Goal: Complete application form

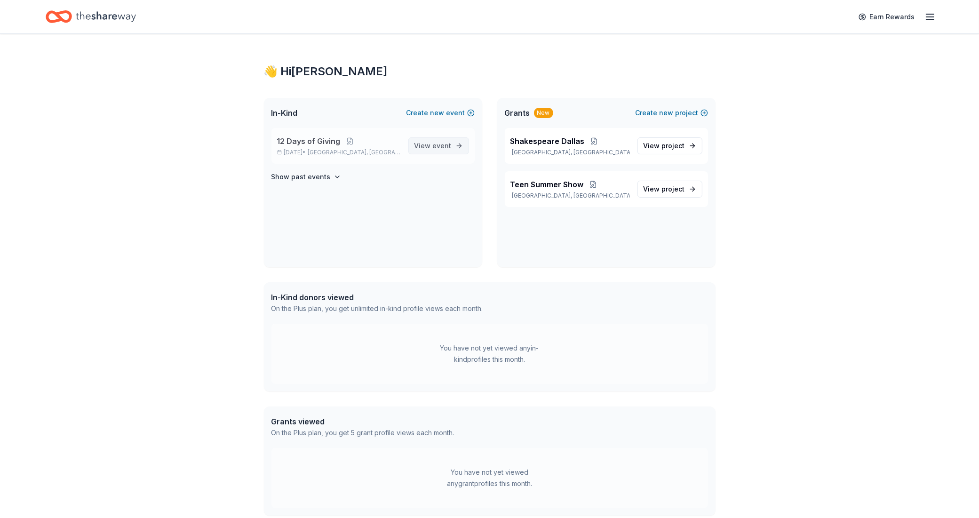
click at [421, 140] on span "View event" at bounding box center [432, 145] width 37 height 11
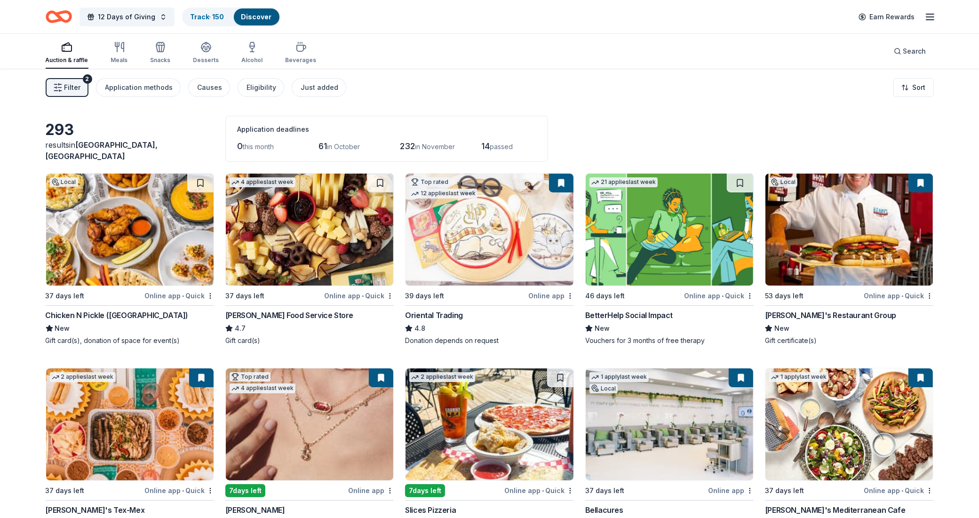
click at [63, 88] on button "Filter 2" at bounding box center [67, 87] width 43 height 19
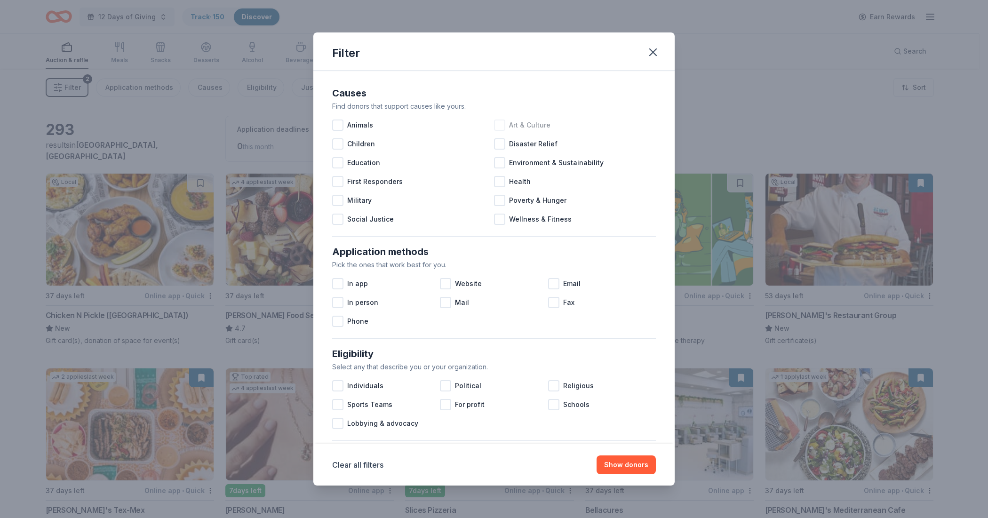
click at [521, 122] on span "Art & Culture" at bounding box center [529, 124] width 41 height 11
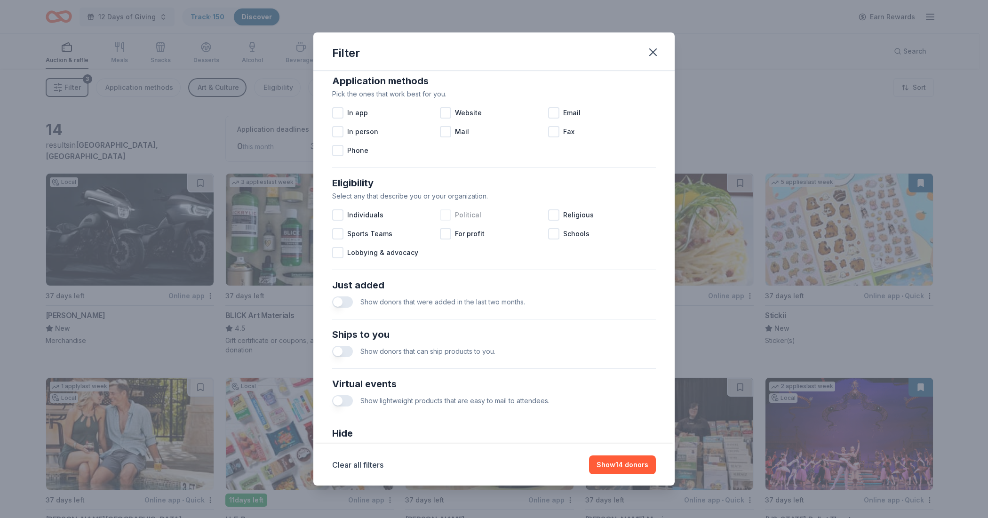
scroll to position [176, 0]
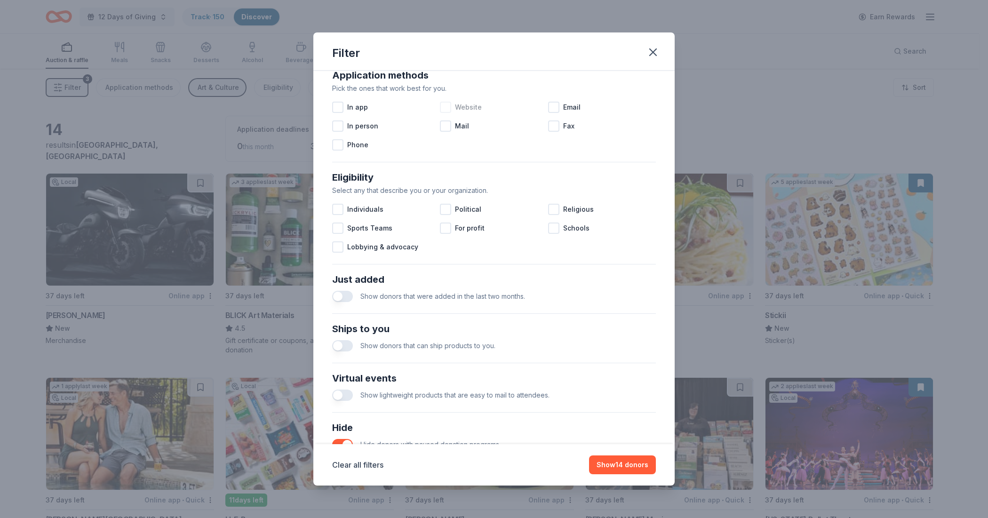
click at [455, 104] on span "Website" at bounding box center [468, 107] width 27 height 11
click at [335, 107] on div at bounding box center [337, 107] width 11 height 11
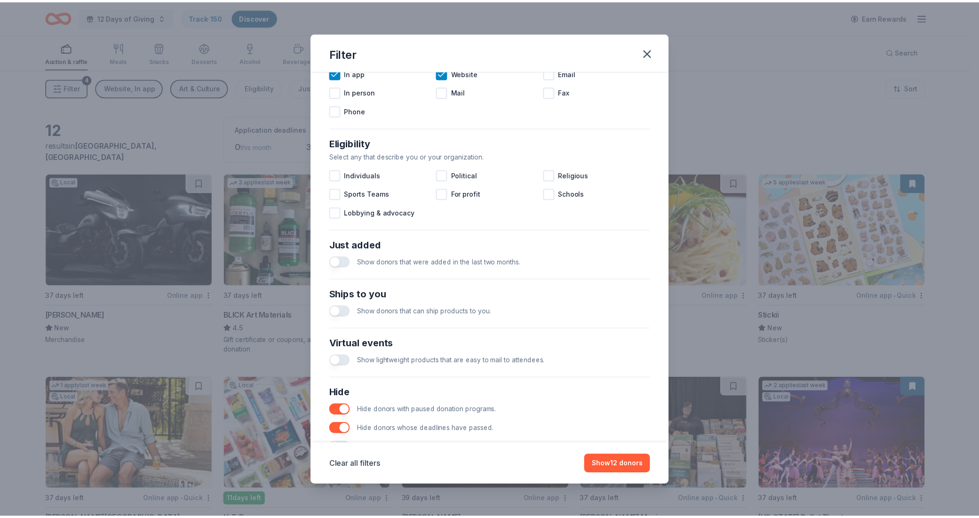
scroll to position [247, 0]
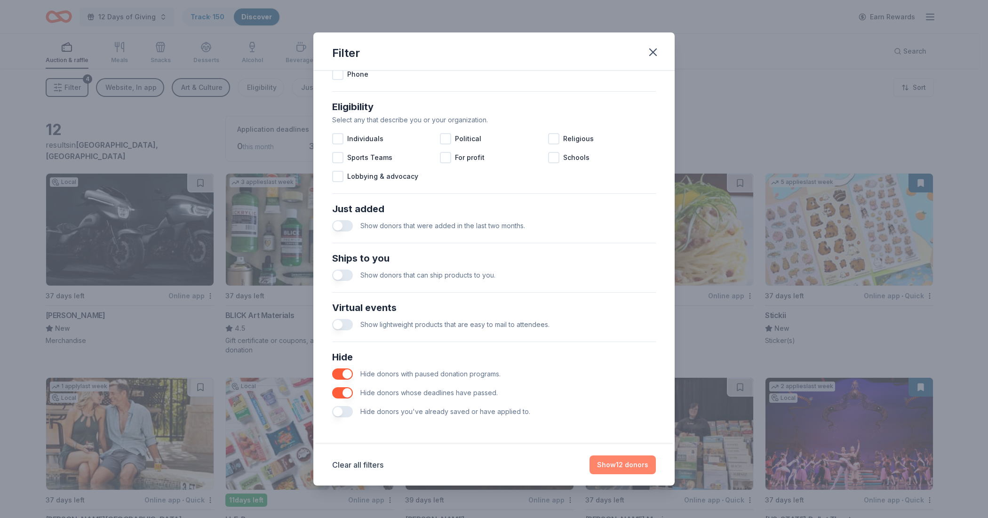
click at [635, 469] on button "Show 12 donors" at bounding box center [622, 464] width 66 height 19
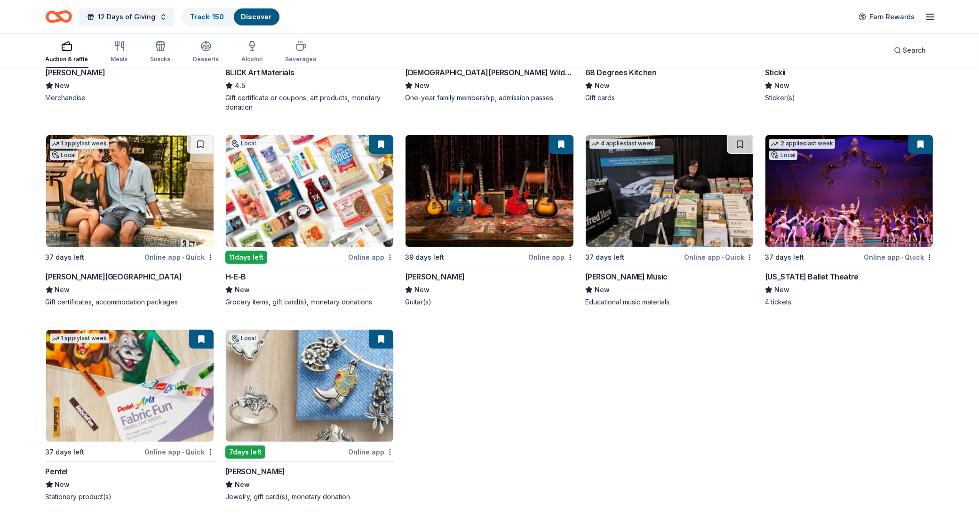
scroll to position [245, 0]
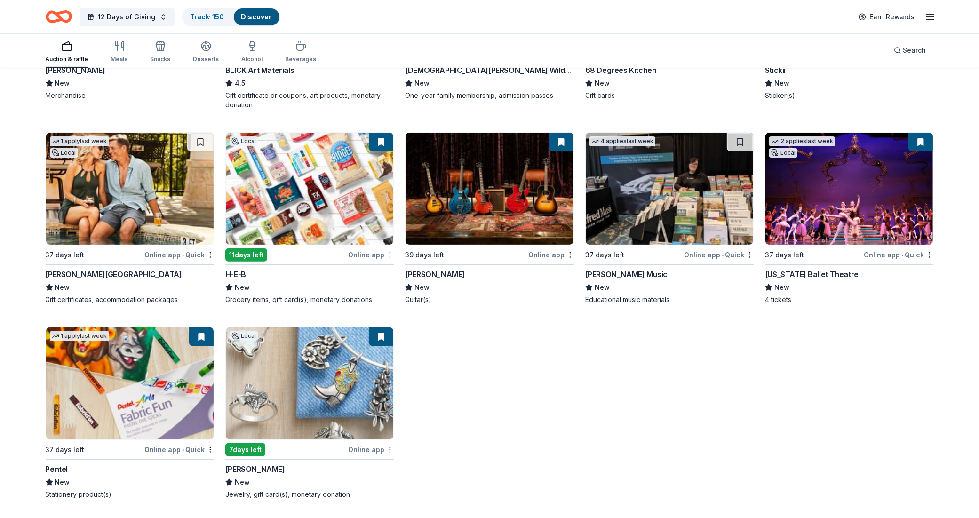
click at [297, 386] on img at bounding box center [309, 383] width 167 height 112
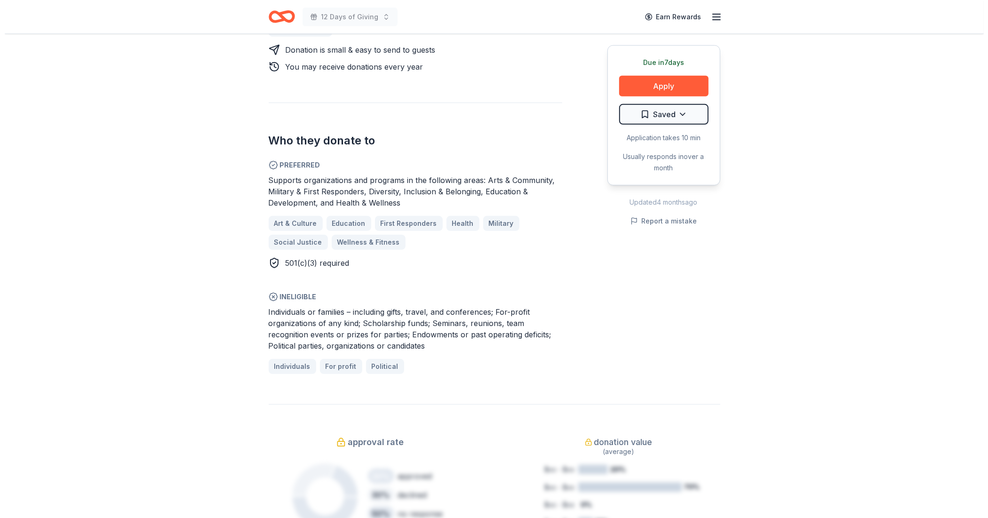
scroll to position [470, 0]
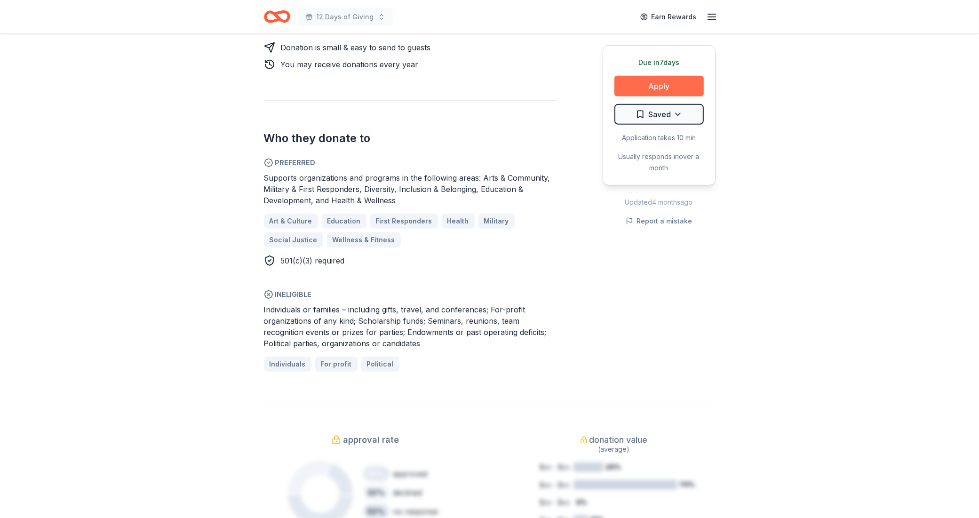
click at [651, 89] on button "Apply" at bounding box center [658, 86] width 89 height 21
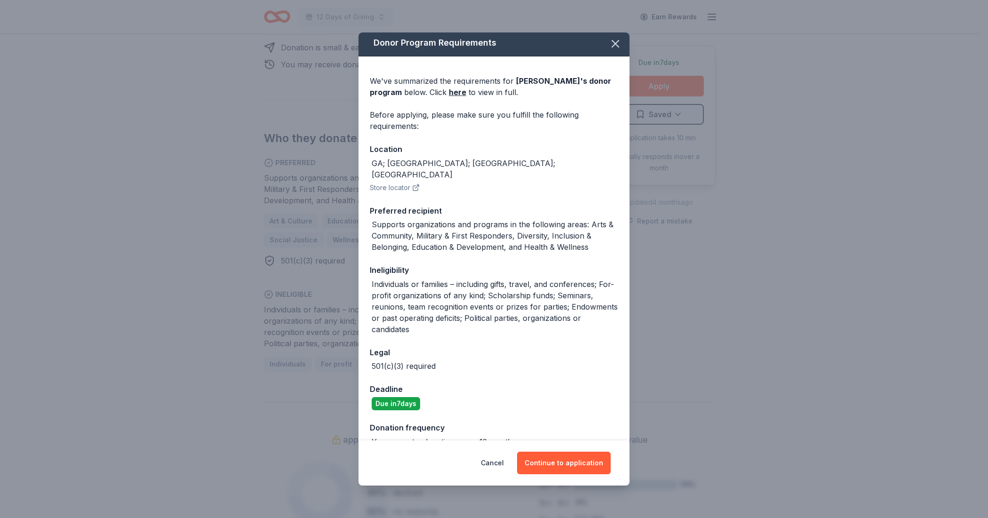
scroll to position [0, 0]
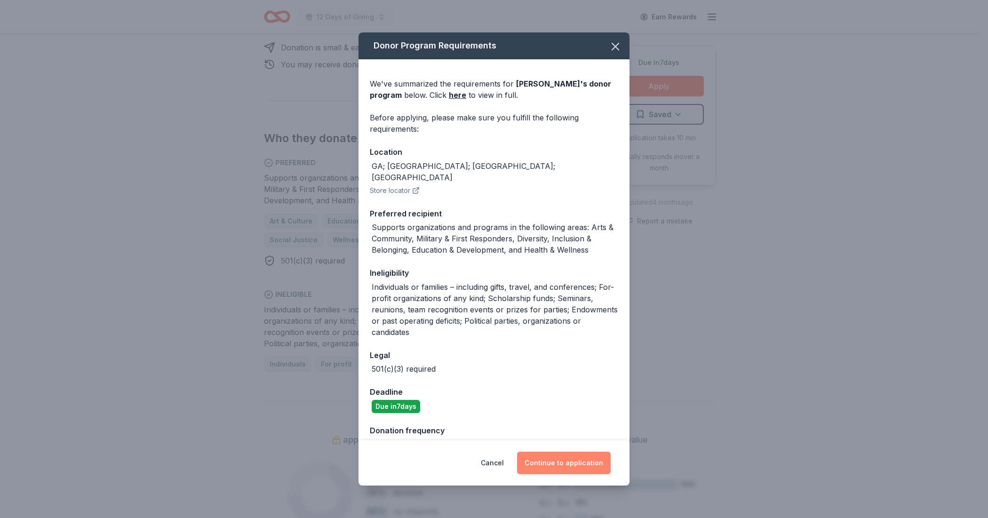
click at [568, 458] on button "Continue to application" at bounding box center [564, 463] width 94 height 23
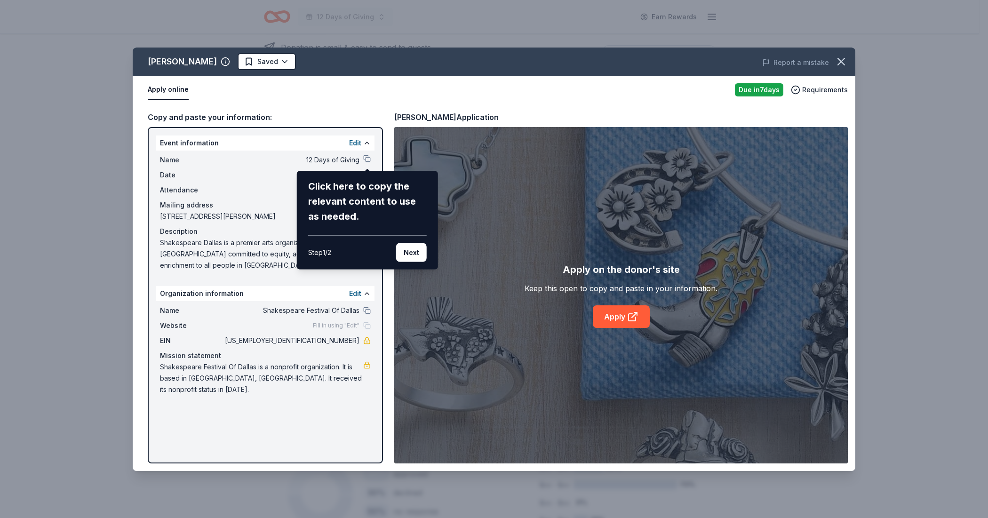
click at [618, 323] on div "[PERSON_NAME] Saved Report a mistake Apply online Due [DATE] Requirements Copy …" at bounding box center [494, 259] width 723 height 423
click at [397, 249] on button "Next" at bounding box center [411, 252] width 31 height 19
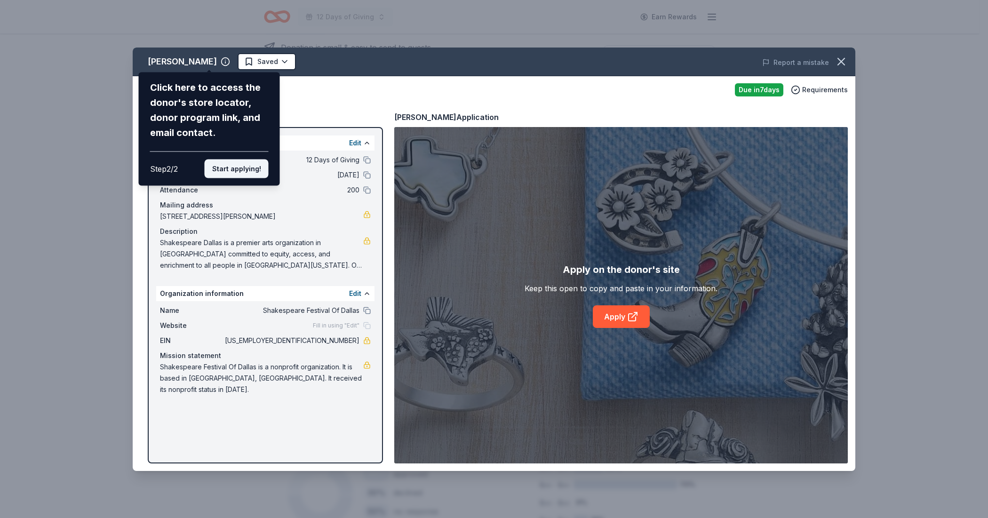
click at [230, 168] on button "Start applying!" at bounding box center [237, 168] width 64 height 19
